Goal: Task Accomplishment & Management: Use online tool/utility

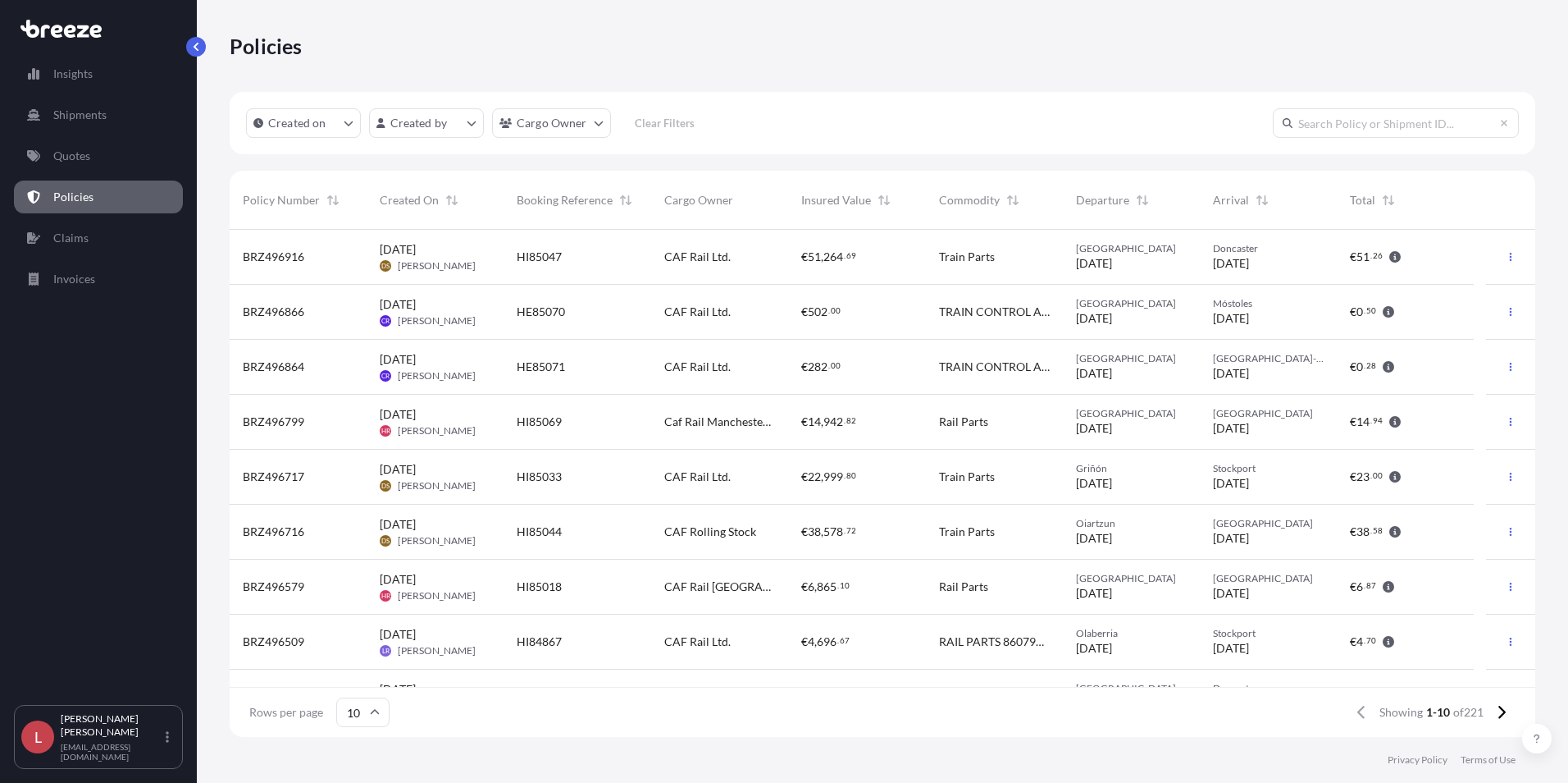
scroll to position [503, 1293]
click at [73, 151] on p "Quotes" at bounding box center [72, 155] width 37 height 17
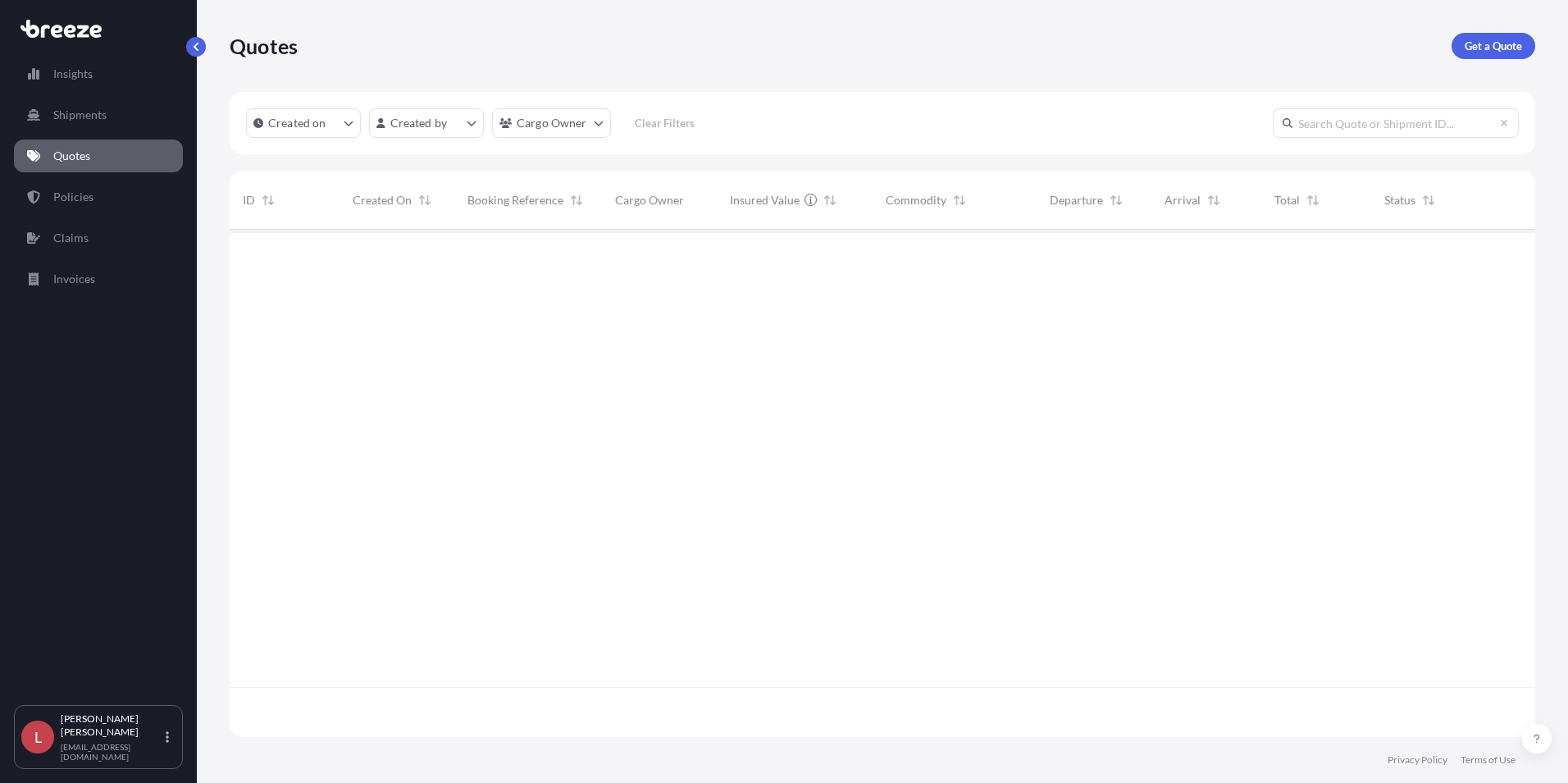
scroll to position [503, 1293]
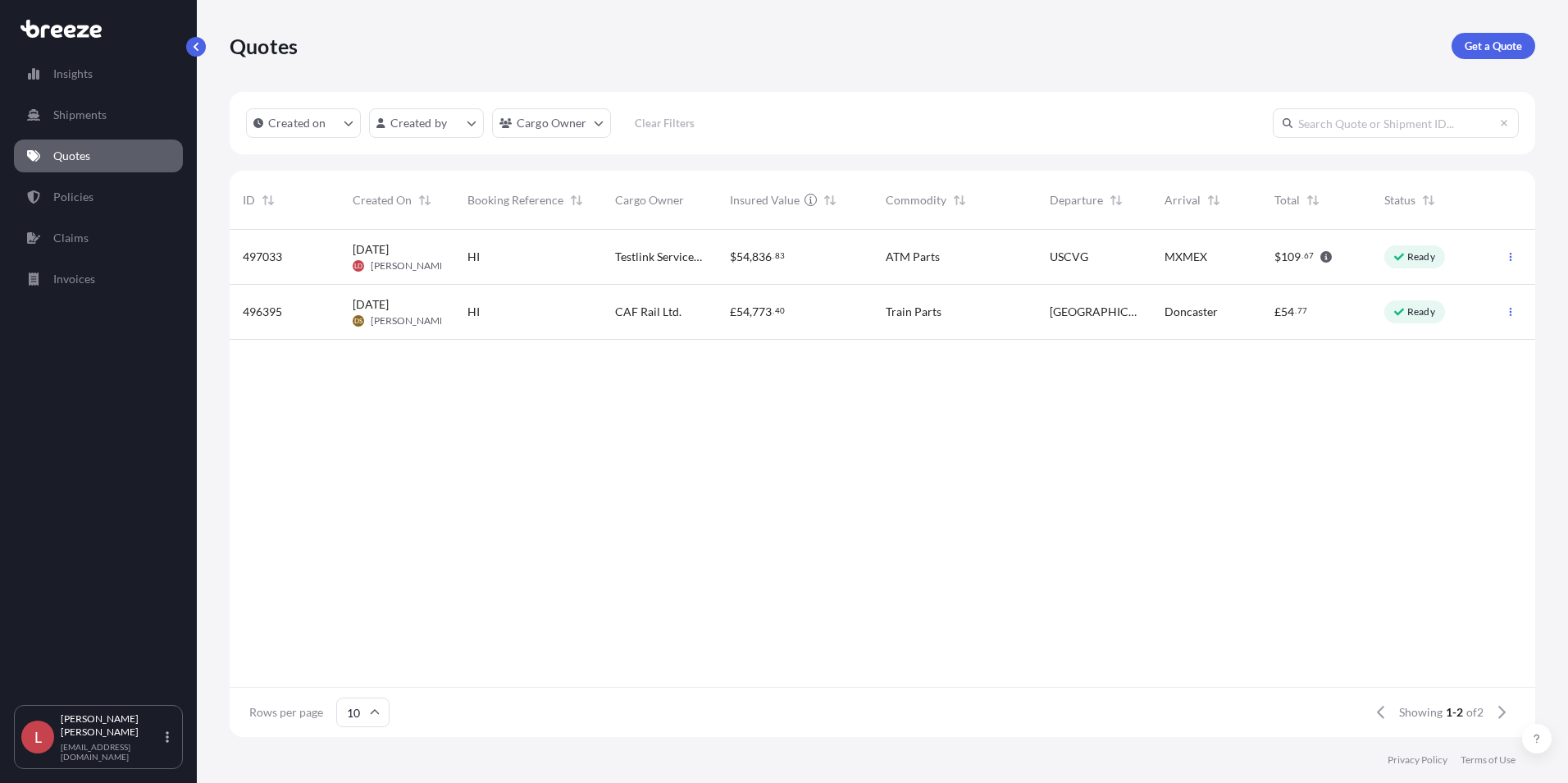
click at [1137, 258] on div "USCVG" at bounding box center [1093, 256] width 89 height 17
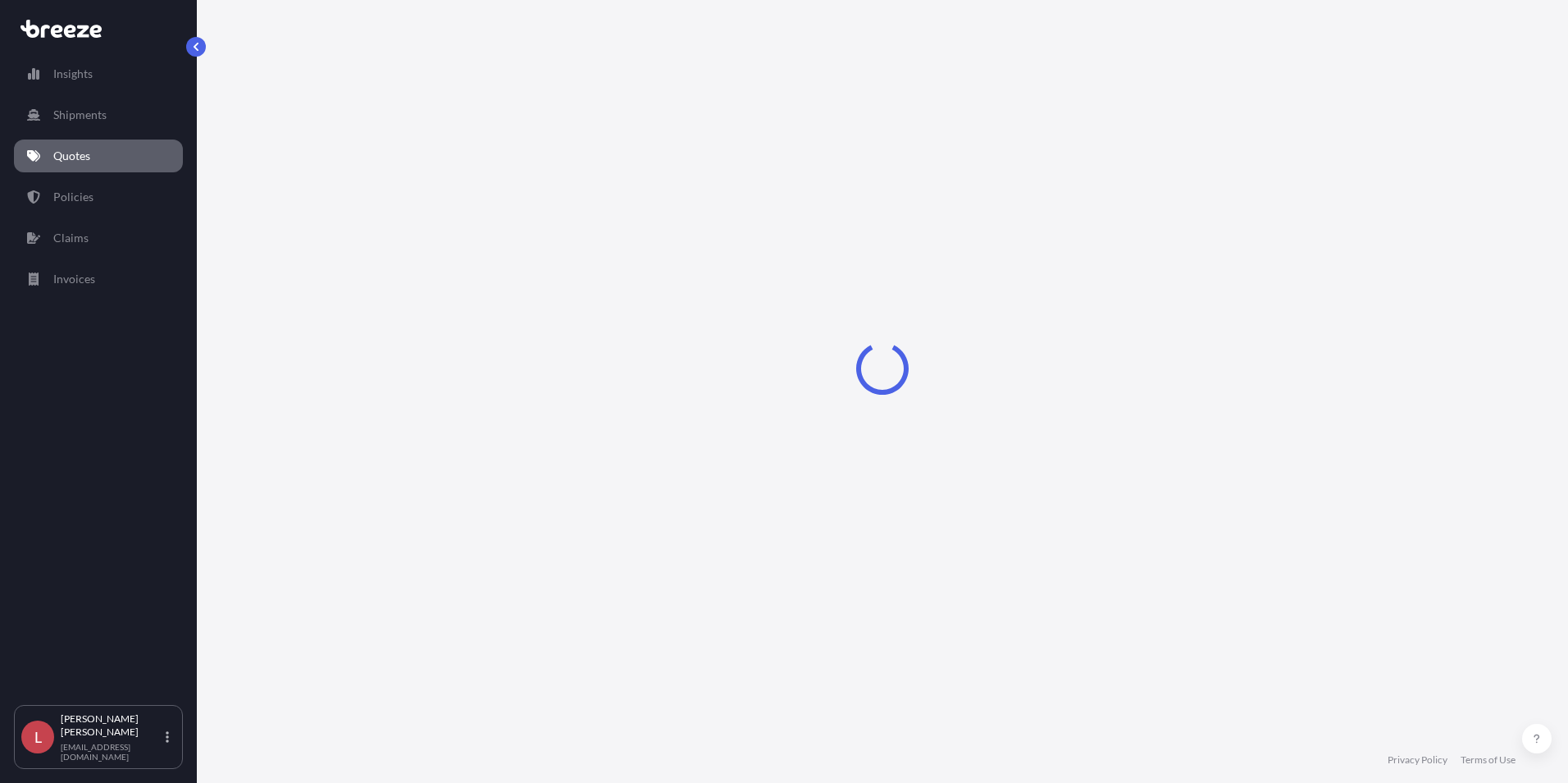
select select "Road"
select select "Air"
select select "Road"
select select "1"
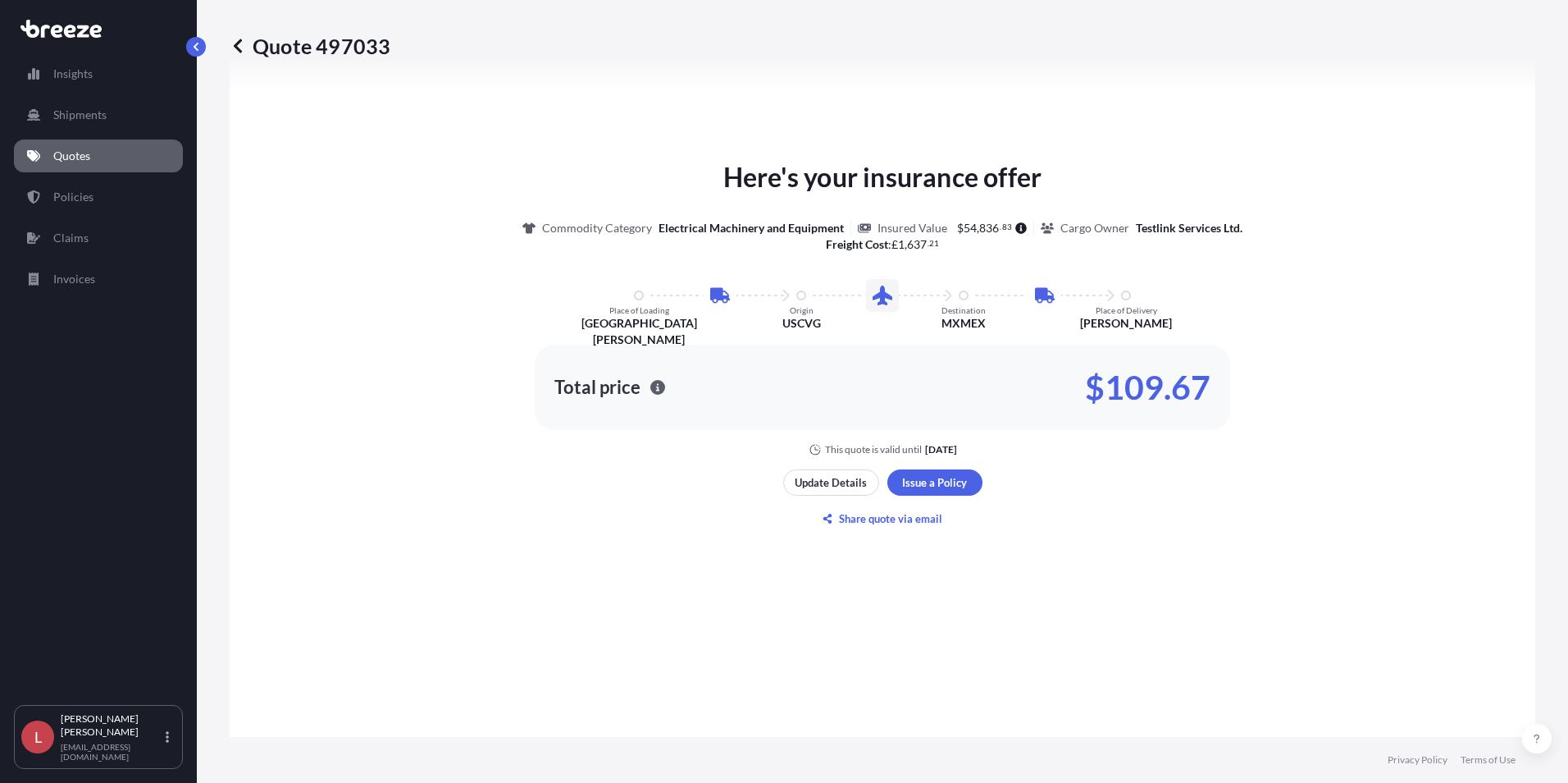
scroll to position [930, 0]
